Goal: Share content

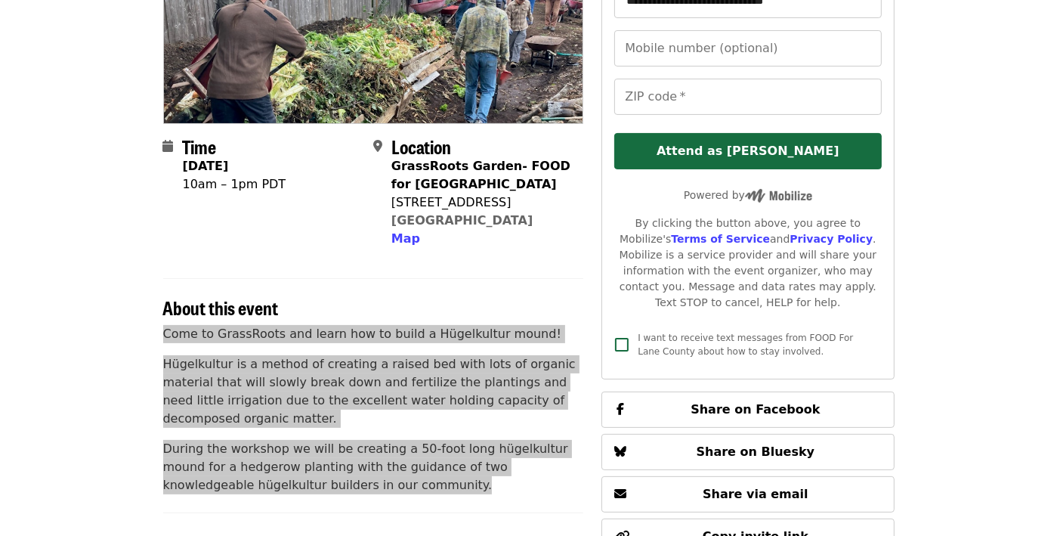
scroll to position [248, 0]
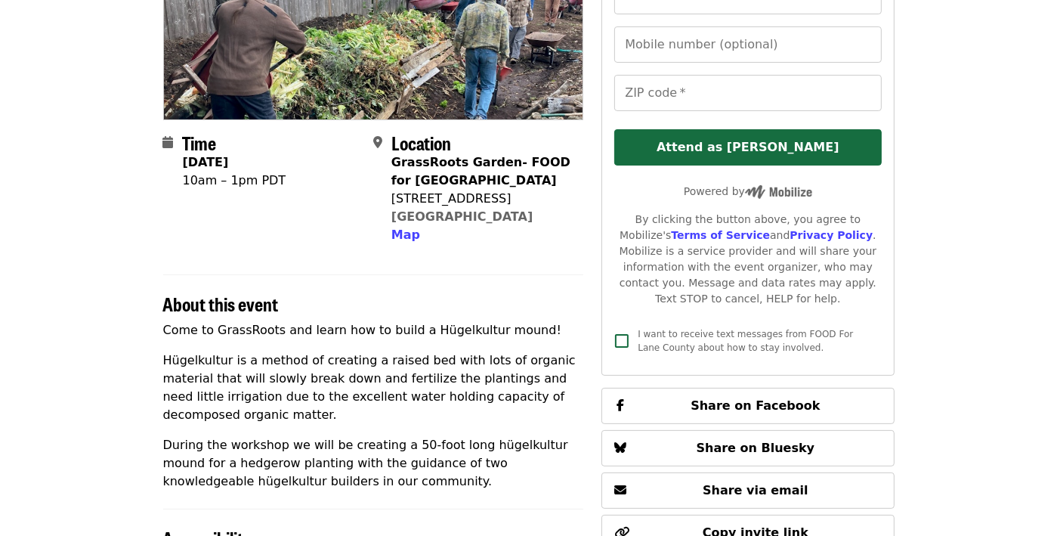
click at [523, 289] on div "About this event" at bounding box center [373, 294] width 421 height 41
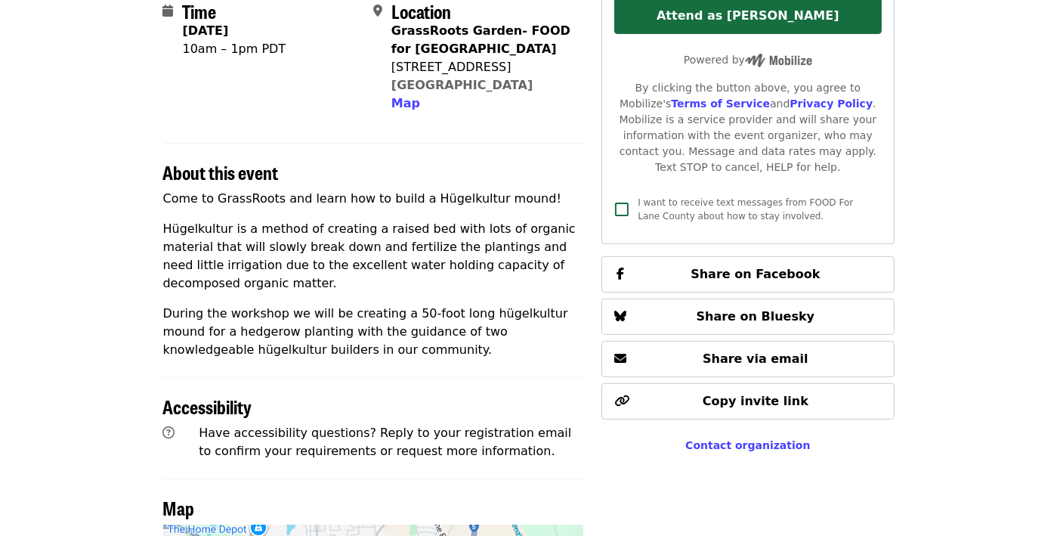
scroll to position [417, 0]
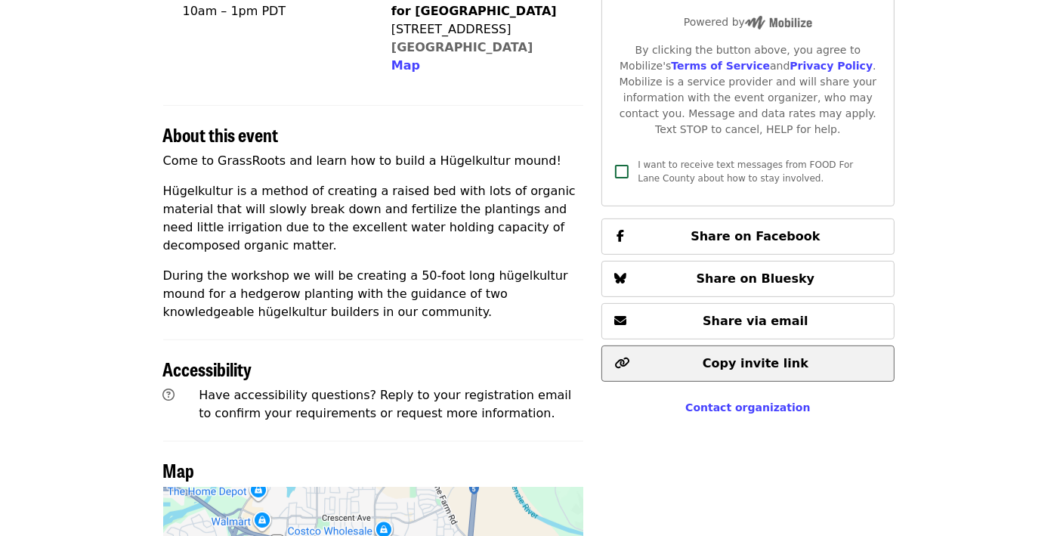
click at [750, 356] on span "Copy invite link" at bounding box center [756, 363] width 106 height 14
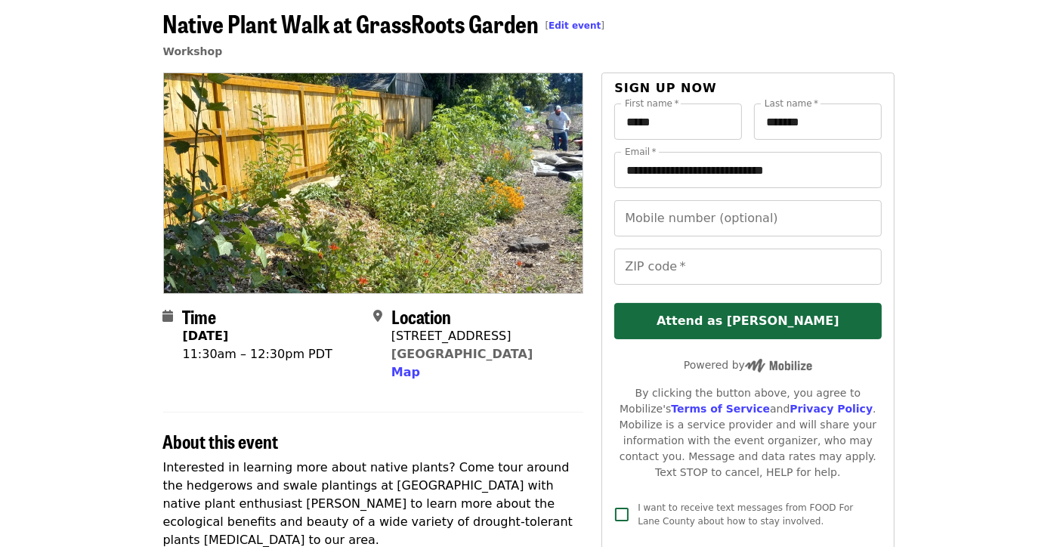
scroll to position [66, 0]
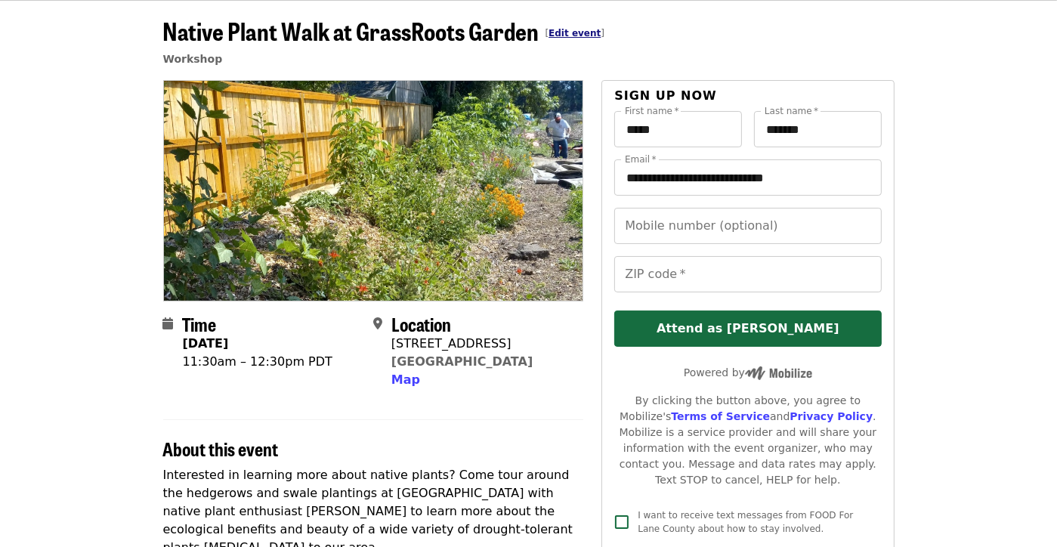
click at [556, 32] on link "Edit event" at bounding box center [574, 33] width 52 height 11
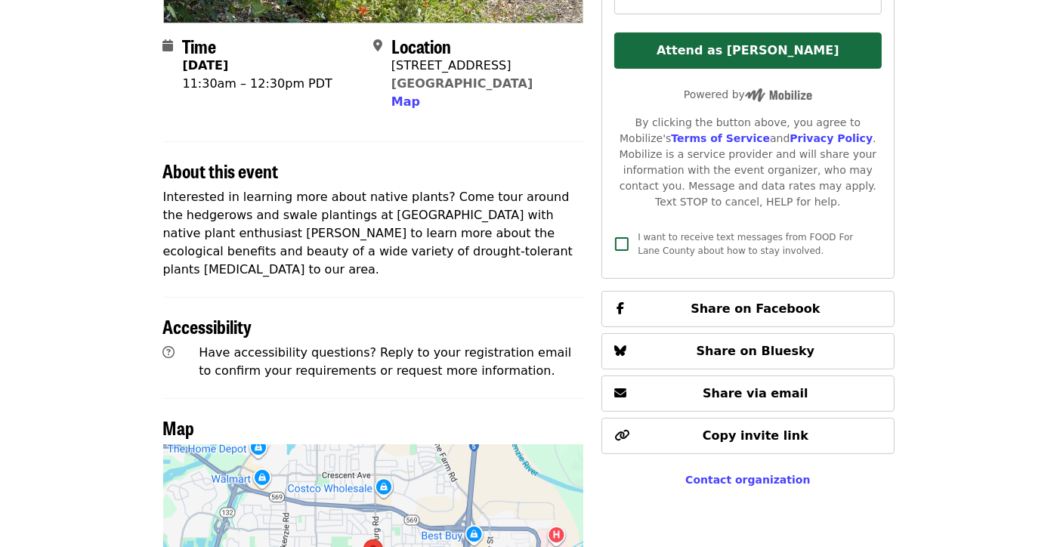
scroll to position [393, 0]
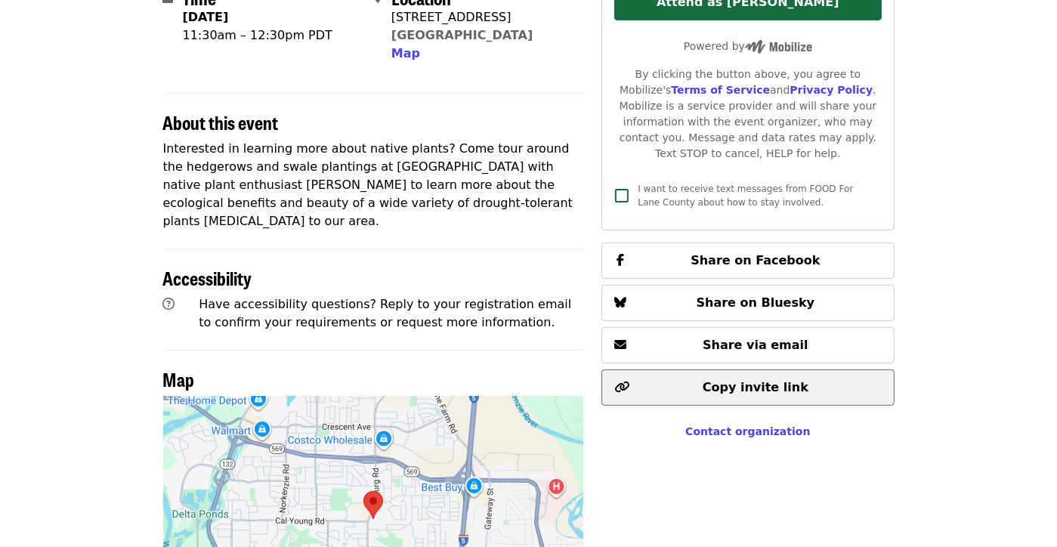
click at [760, 380] on span "Copy invite link" at bounding box center [756, 387] width 106 height 14
